Goal: Check status: Check status

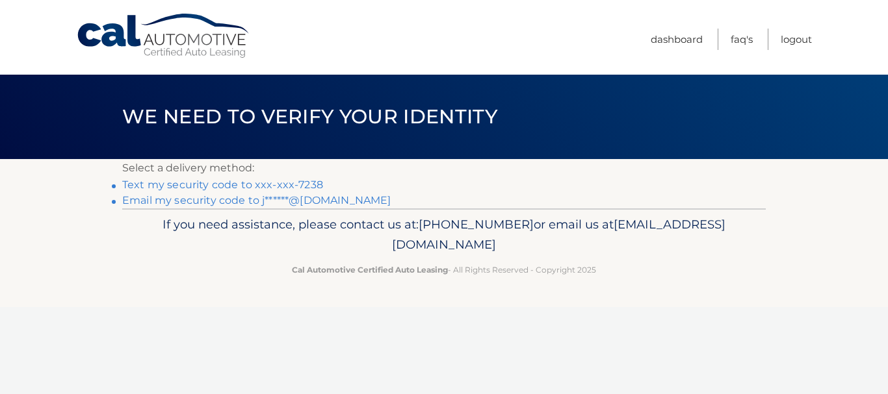
click at [255, 184] on link "Text my security code to xxx-xxx-7238" at bounding box center [222, 185] width 201 height 12
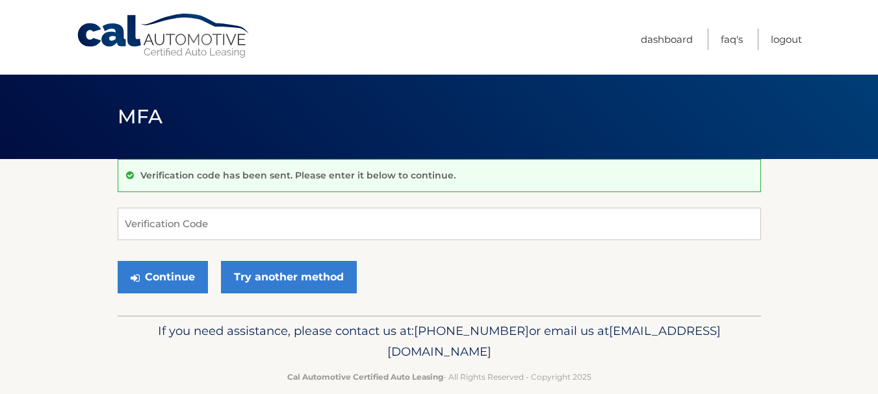
scroll to position [19, 0]
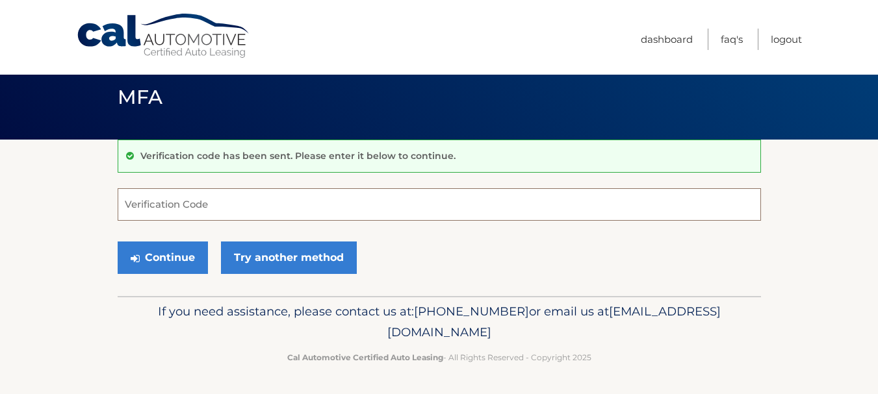
click at [242, 204] on input "Verification Code" at bounding box center [439, 204] width 643 height 32
type input "5"
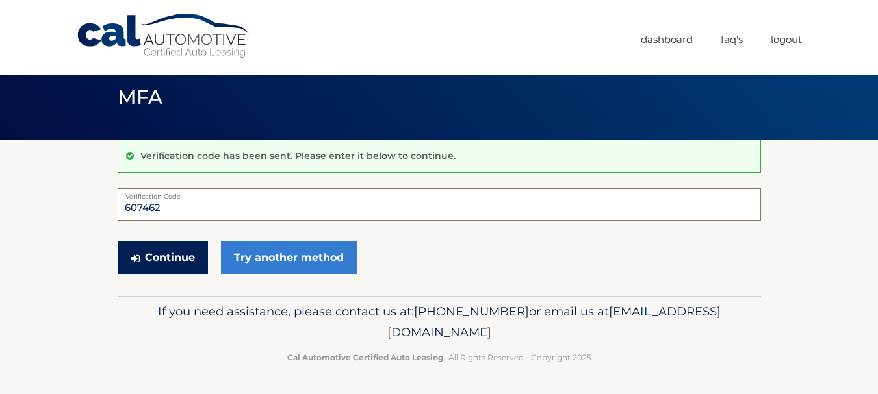
type input "607462"
click at [184, 259] on button "Continue" at bounding box center [163, 258] width 90 height 32
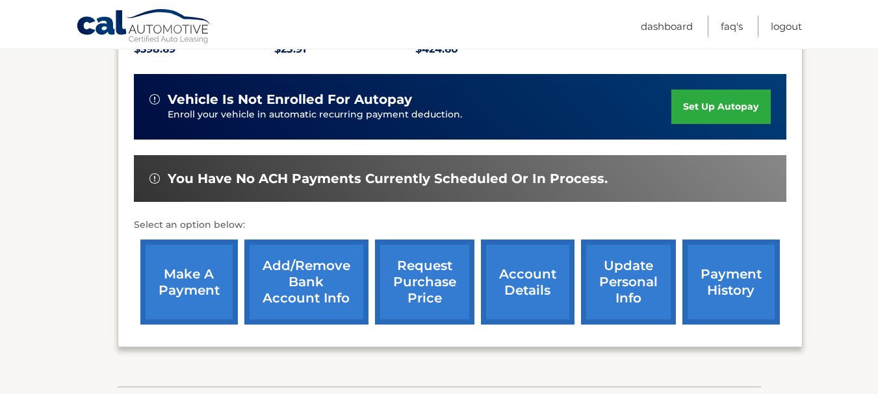
scroll to position [325, 0]
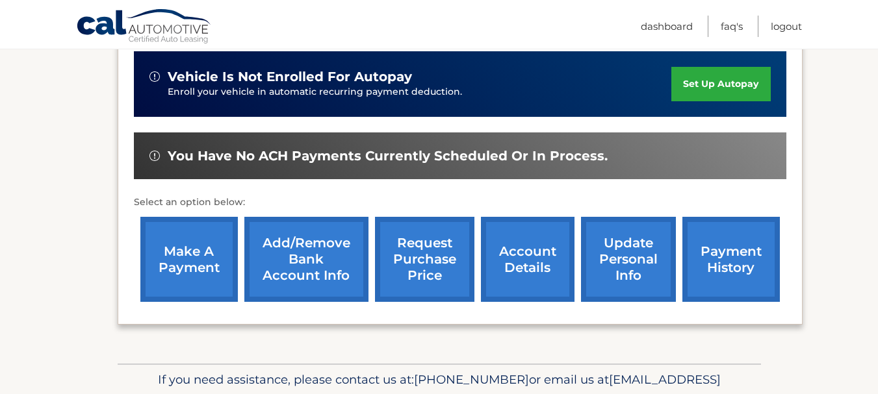
click at [741, 255] on link "payment history" at bounding box center [730, 259] width 97 height 85
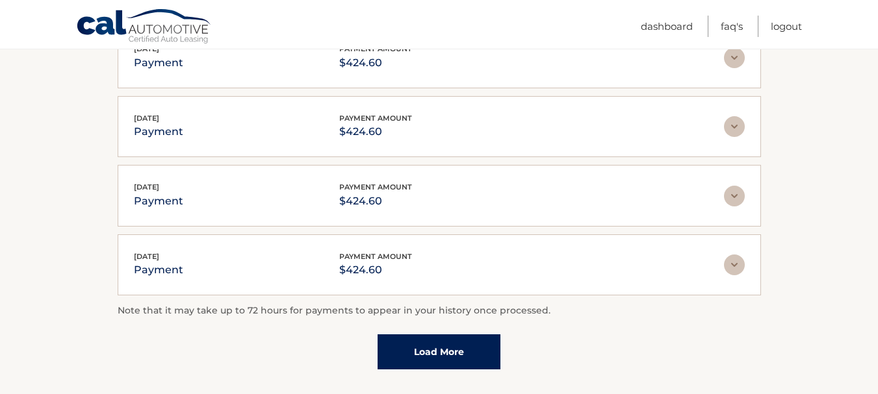
scroll to position [390, 0]
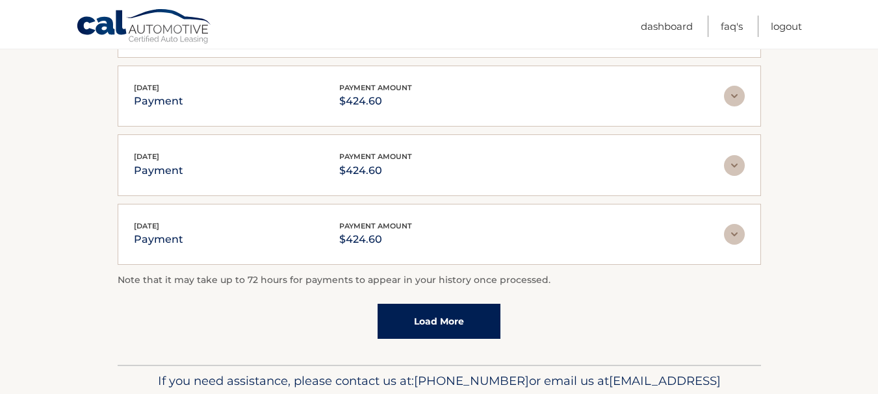
click at [439, 322] on link "Load More" at bounding box center [439, 321] width 123 height 35
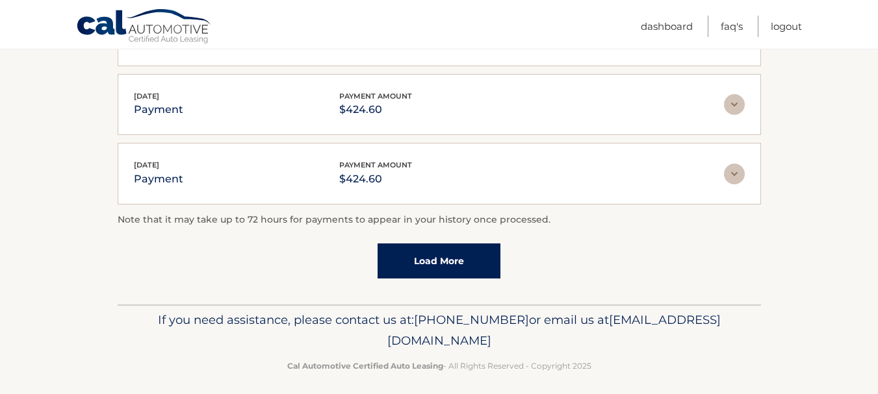
scroll to position [529, 0]
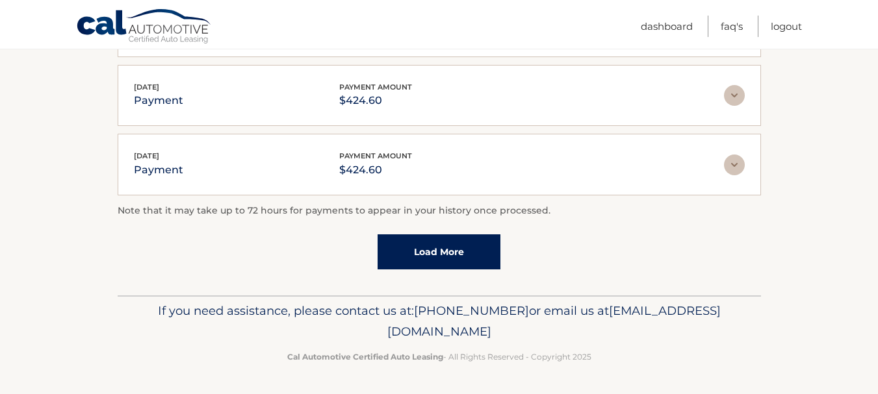
click at [441, 255] on link "Load More" at bounding box center [439, 252] width 123 height 35
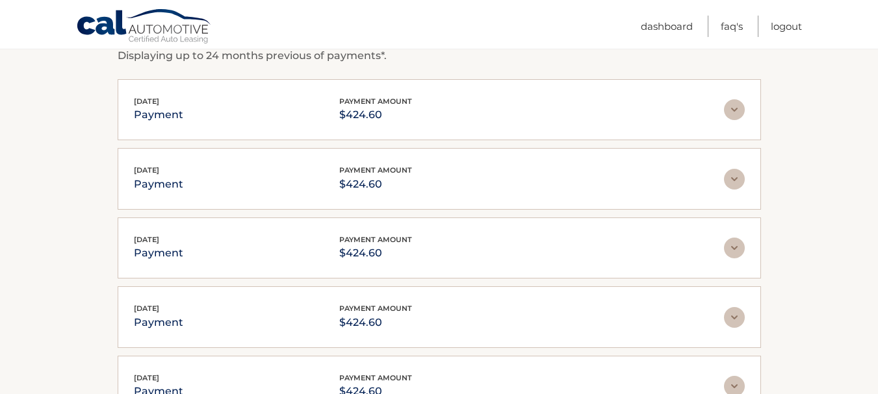
scroll to position [173, 0]
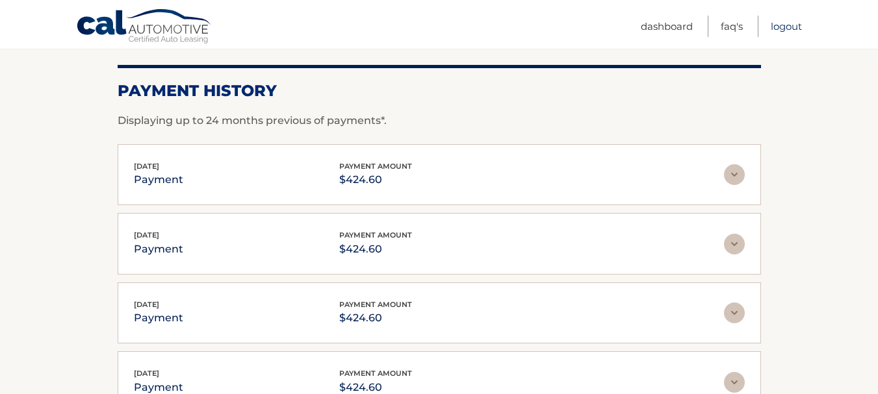
click at [786, 25] on link "Logout" at bounding box center [786, 26] width 31 height 21
